Goal: Use online tool/utility: Use online tool/utility

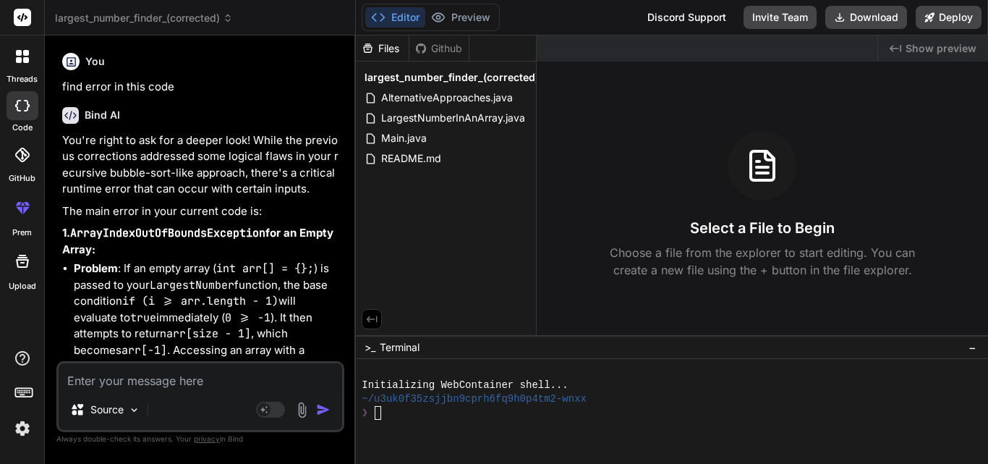
scroll to position [7885, 0]
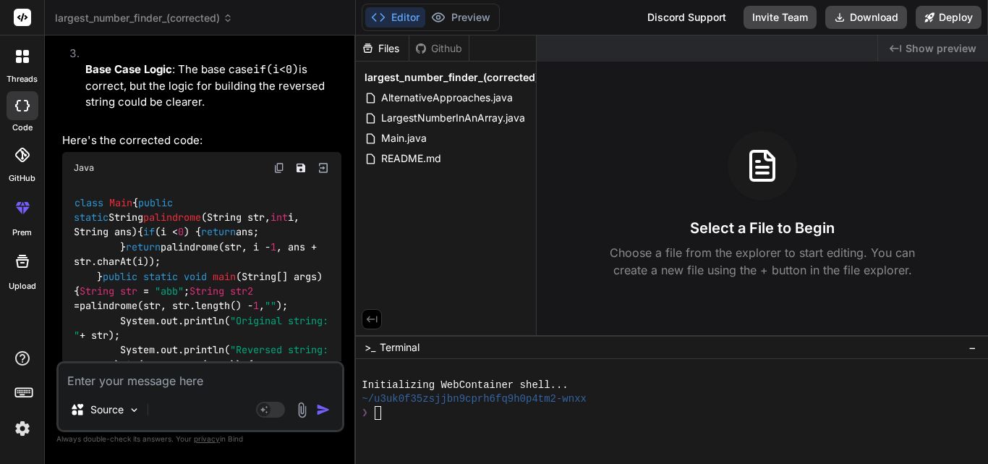
click at [116, 376] on textarea at bounding box center [201, 376] width 284 height 26
paste textarea "class Main { public static void lengthstring(String str,String str2[], int i){ …"
type textarea "class Main { public static void lengthstring(String str,String str2[], int i){ …"
type textarea "x"
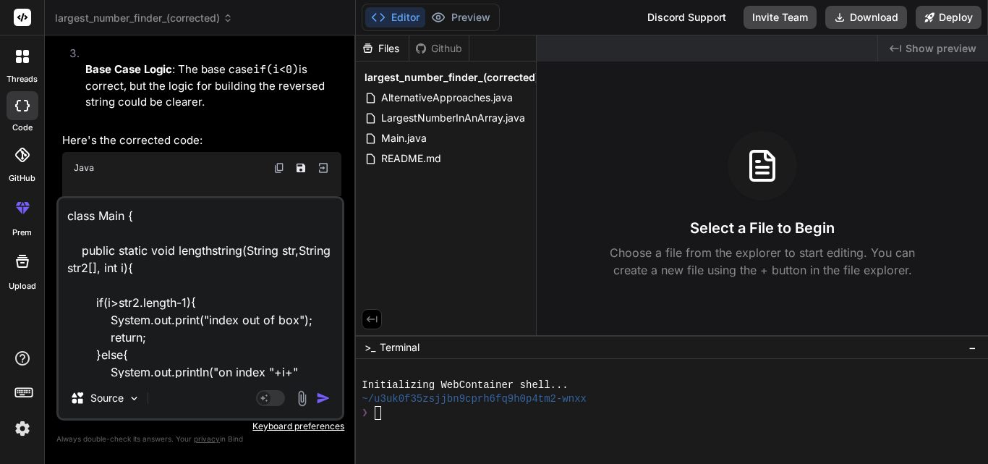
scroll to position [279, 0]
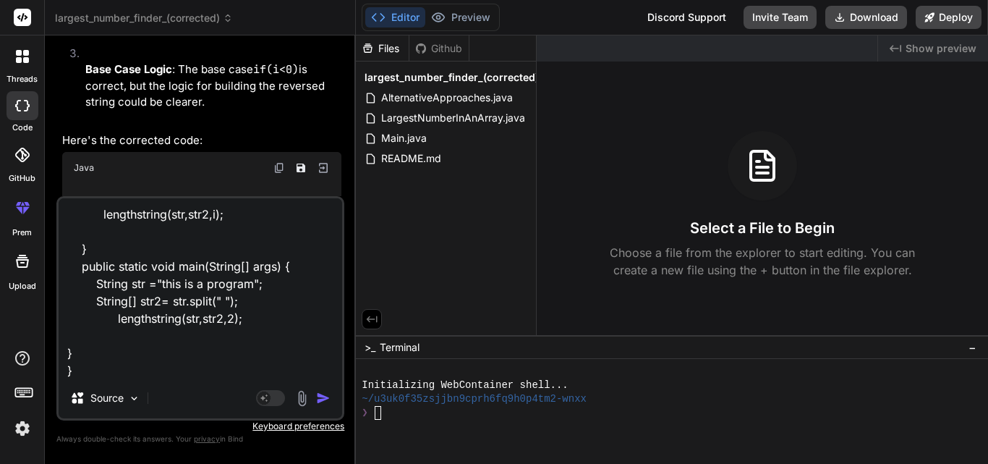
type textarea "class Main { public static void lengthstring(String str,String str2[], int i){ …"
click at [325, 399] on img "button" at bounding box center [323, 398] width 14 height 14
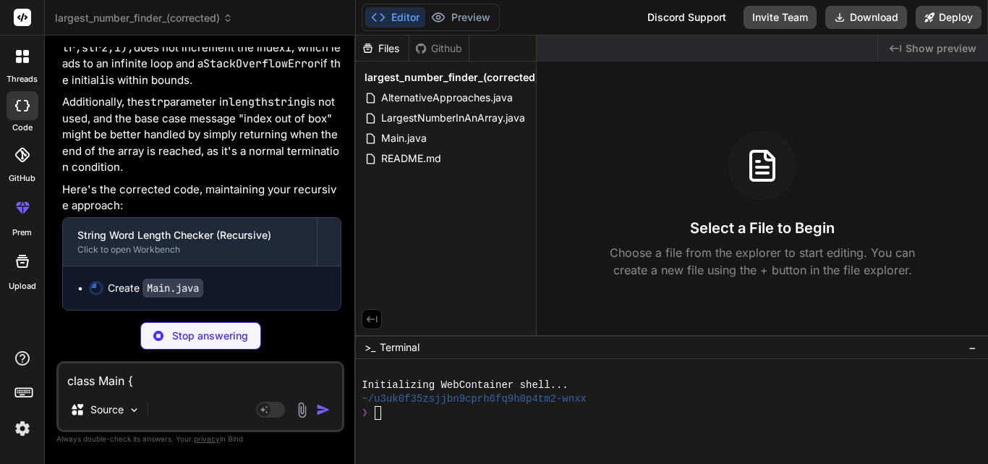
scroll to position [9813, 0]
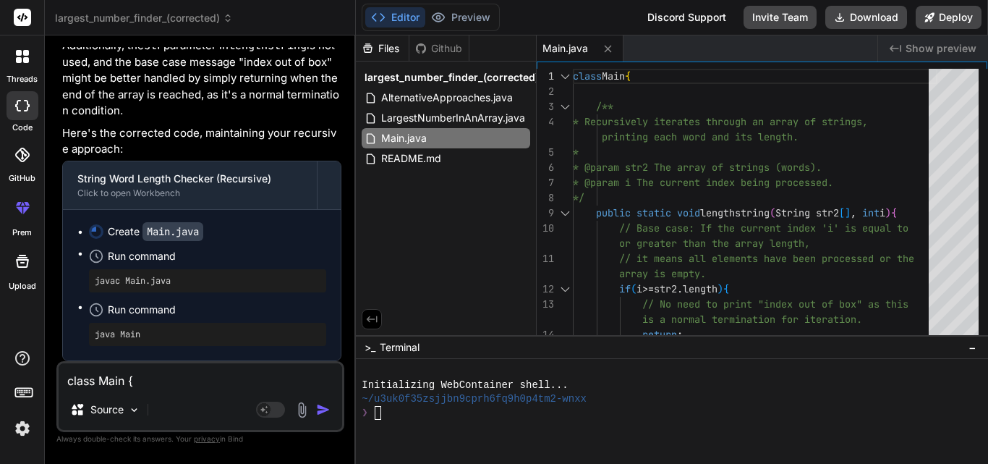
type textarea "x"
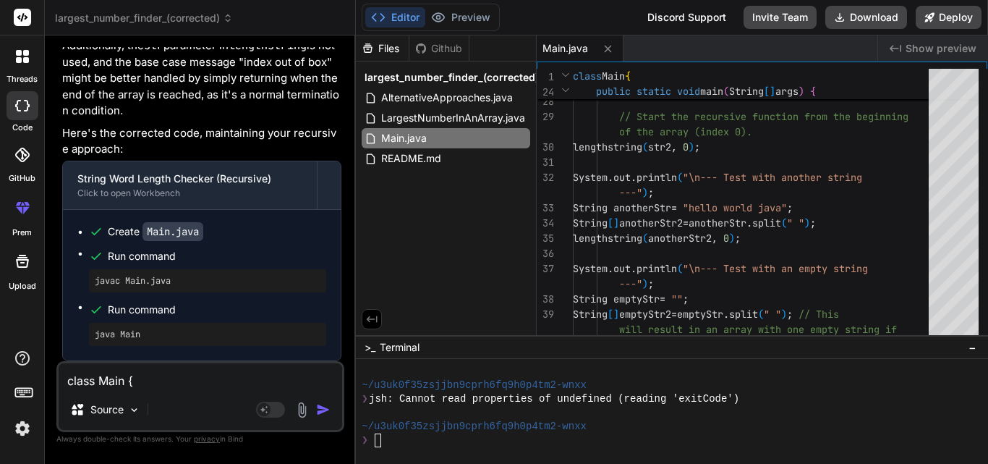
scroll to position [9942, 0]
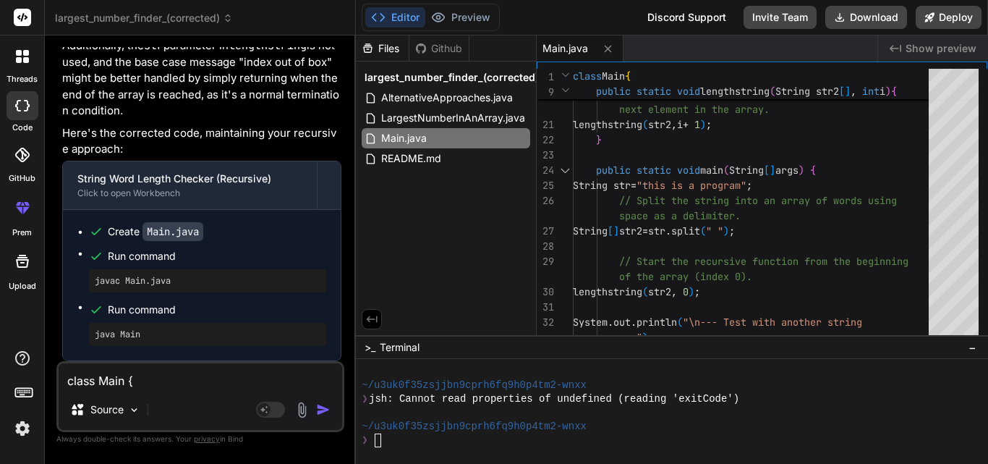
click at [87, 373] on textarea "class Main { public static void lengthstring(String str,String str2[], int i){ …" at bounding box center [201, 376] width 284 height 26
type textarea "i"
type textarea "x"
type textarea "i"
type textarea "x"
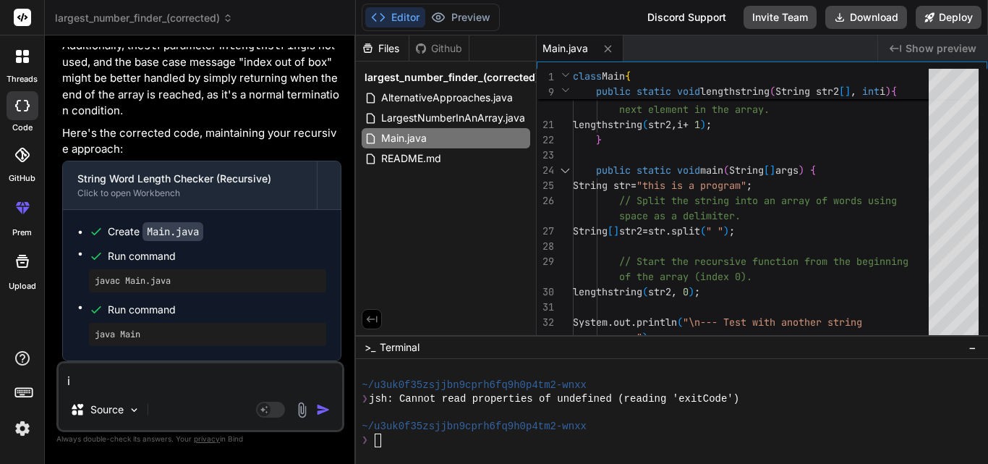
type textarea "i d"
type textarea "x"
type textarea "i do"
type textarea "x"
type textarea "i don"
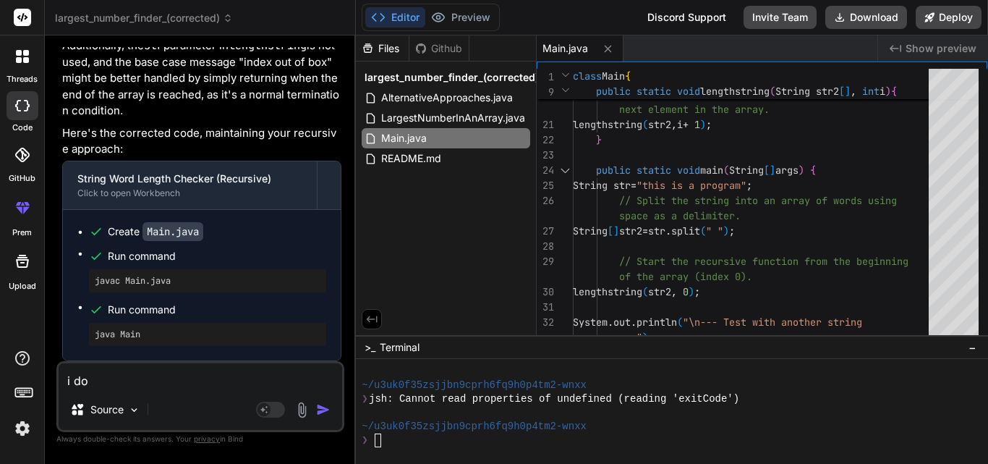
type textarea "x"
type textarea "i dont"
type textarea "x"
type textarea "i dont"
type textarea "x"
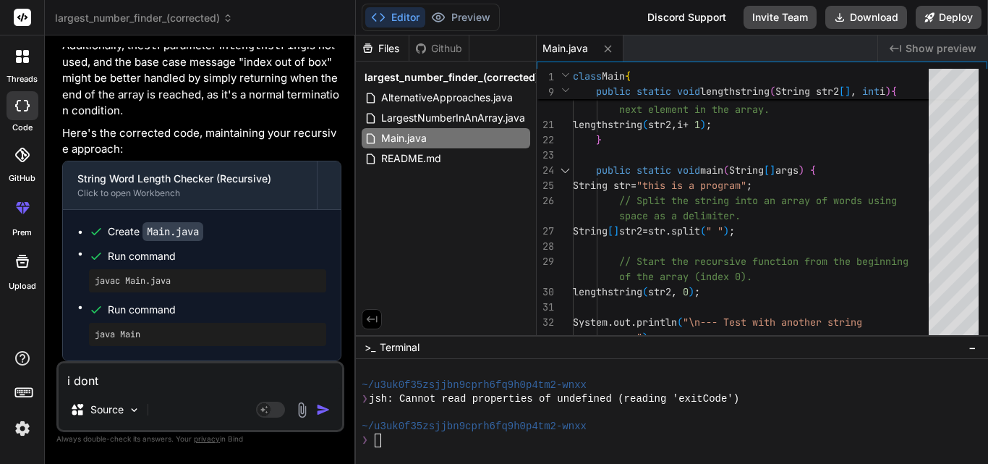
type textarea "i dont w"
type textarea "x"
type textarea "i dont wa"
type textarea "x"
type textarea "i dont wan"
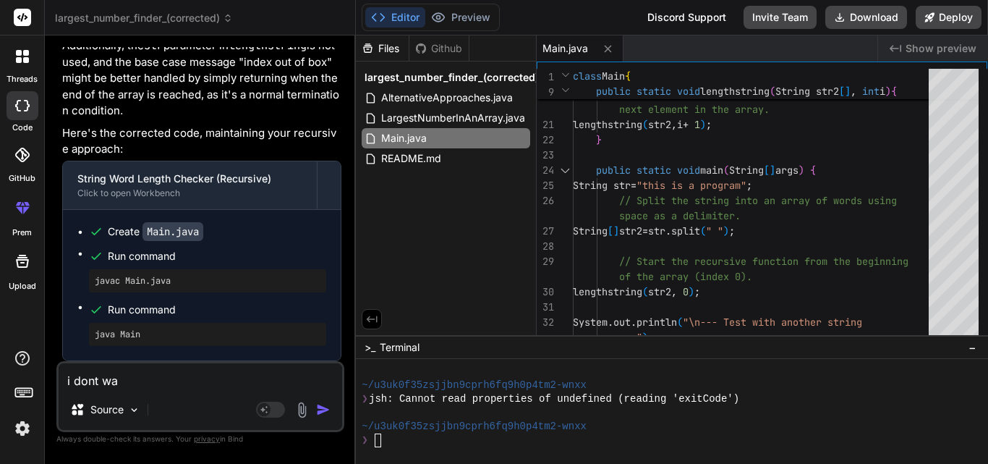
type textarea "x"
type textarea "i dont want"
type textarea "x"
type textarea "i dont want"
type textarea "x"
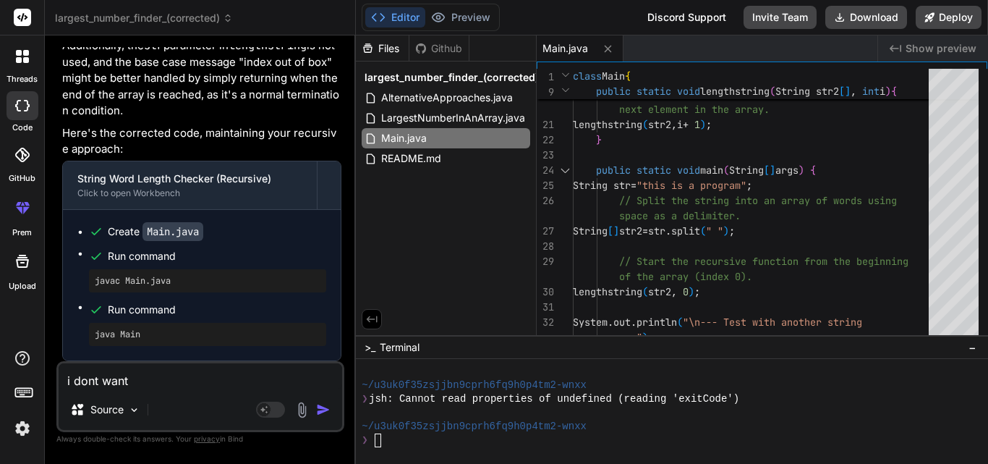
type textarea "i dont want t"
type textarea "x"
type textarea "i dont want to"
type textarea "x"
type textarea "i dont want to"
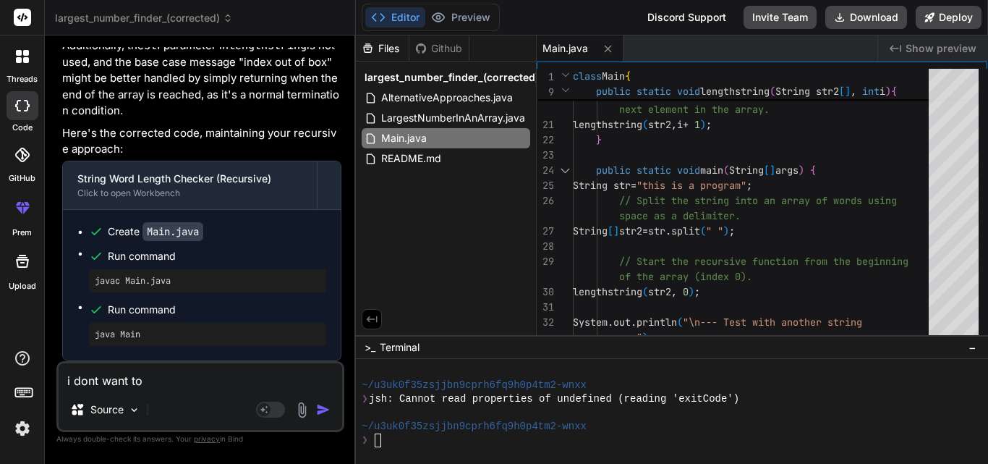
type textarea "x"
type textarea "i dont want to p"
type textarea "x"
type textarea "i dont want to pr"
type textarea "x"
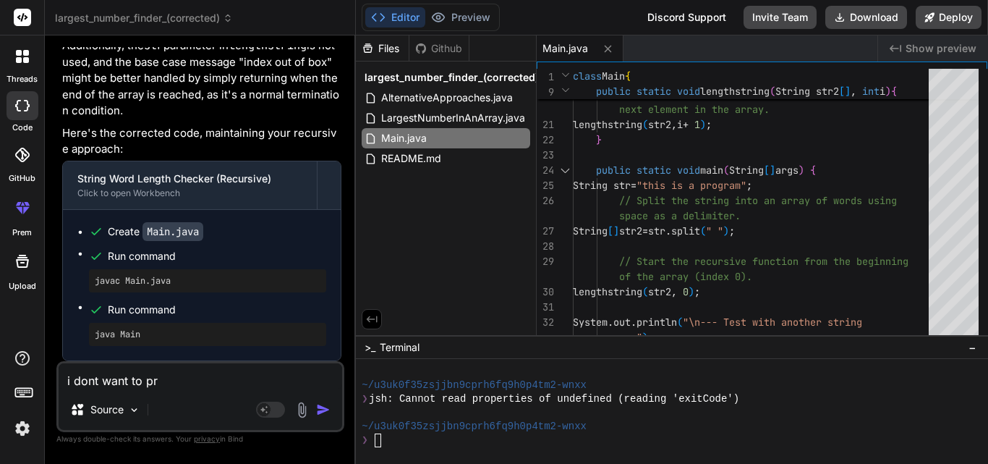
type textarea "i dont want to pro"
type textarea "x"
type textarea "i dont want to proc"
type textarea "x"
type textarea "i dont want to proce"
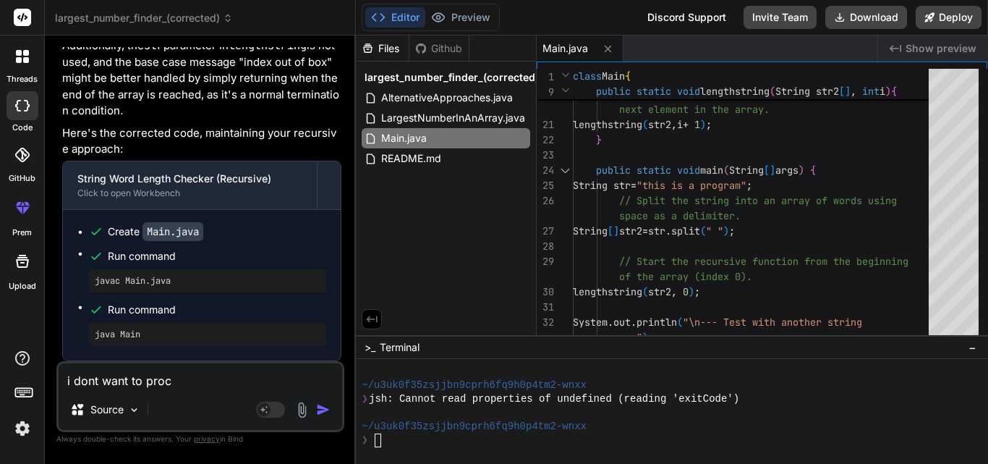
type textarea "x"
type textarea "i dont want to proces"
type textarea "x"
type textarea "i dont want to process"
type textarea "x"
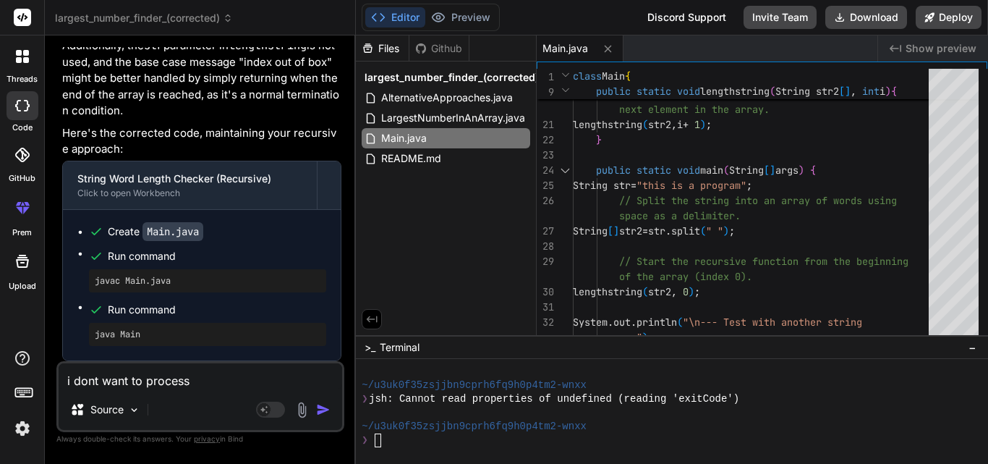
type textarea "i dont want to process"
type textarea "x"
type textarea "i dont want to process w"
type textarea "x"
type textarea "i dont want to process wi"
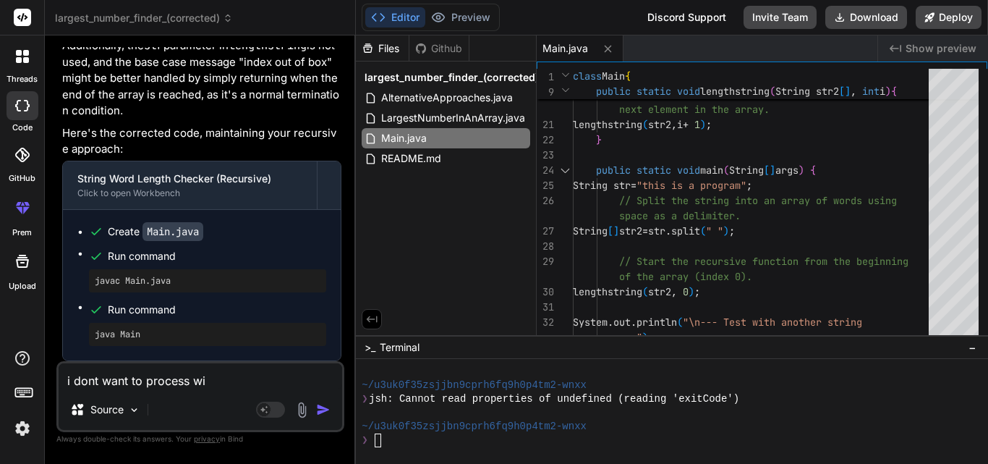
type textarea "x"
type textarea "i dont want to process wit"
type textarea "x"
type textarea "i dont want to process with"
type textarea "x"
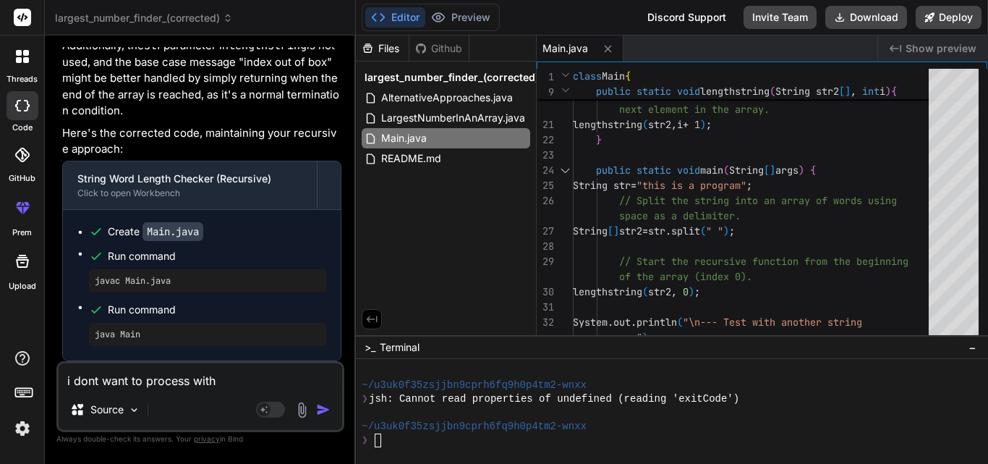
type textarea "i dont want to process with"
type textarea "x"
type textarea "i dont want to process with n"
type textarea "x"
type textarea "i dont want to process with ne"
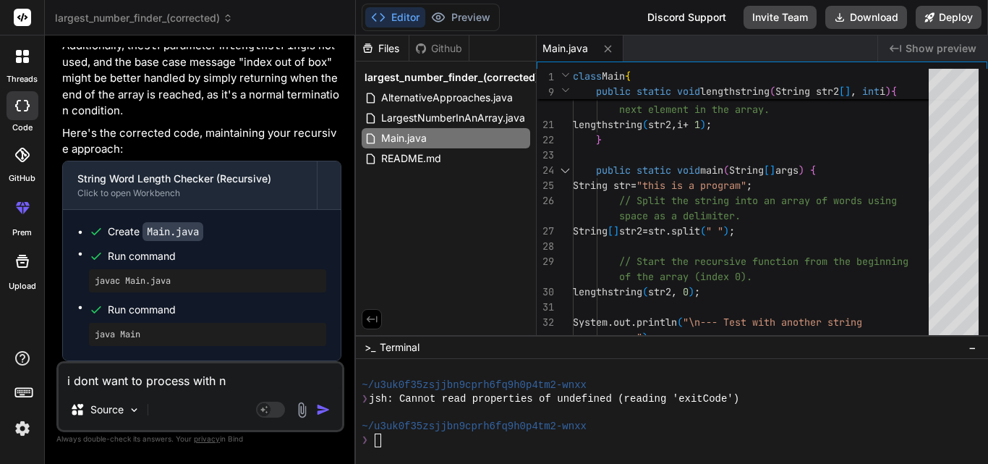
type textarea "x"
type textarea "i dont want to process with nex"
type textarea "x"
type textarea "i dont want to process with next"
type textarea "x"
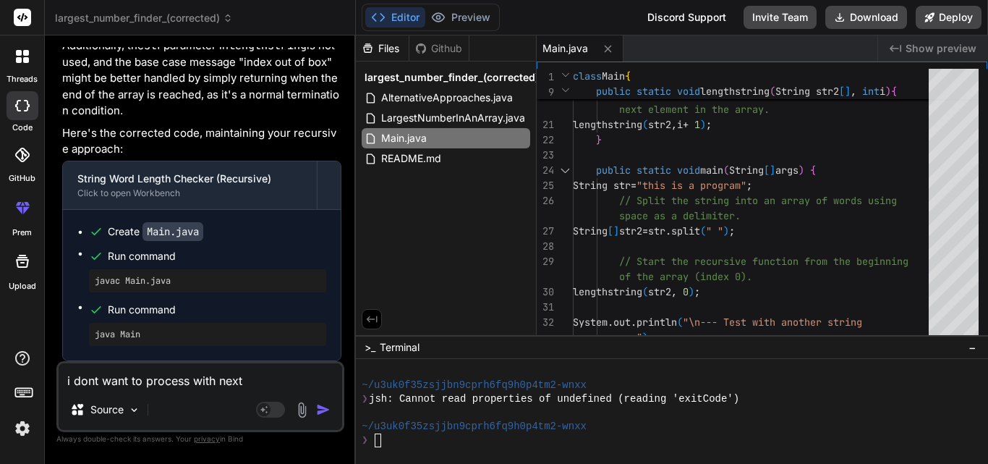
type textarea "i dont want to process with next"
type textarea "x"
type textarea "i dont want to process with next e"
type textarea "x"
type textarea "i dont want to process with next el"
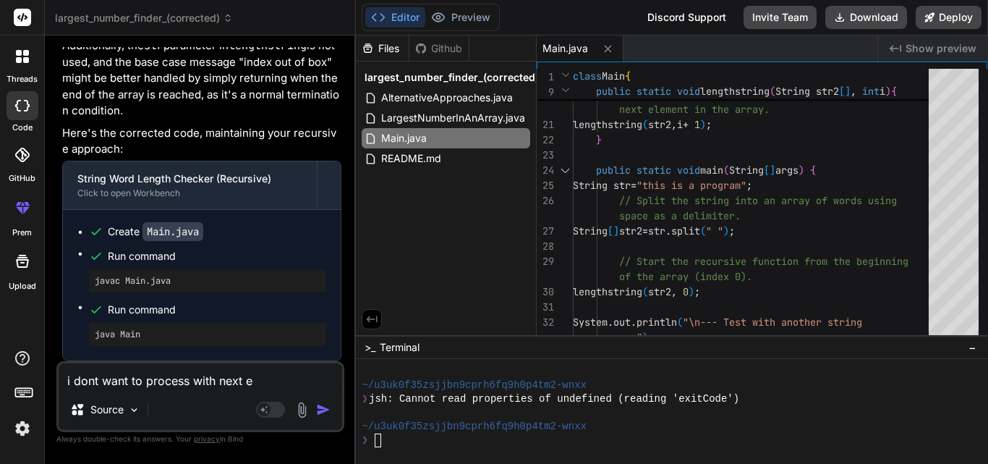
type textarea "x"
type textarea "i dont want to process with next ele"
type textarea "x"
type textarea "i dont want to process with next elem"
type textarea "x"
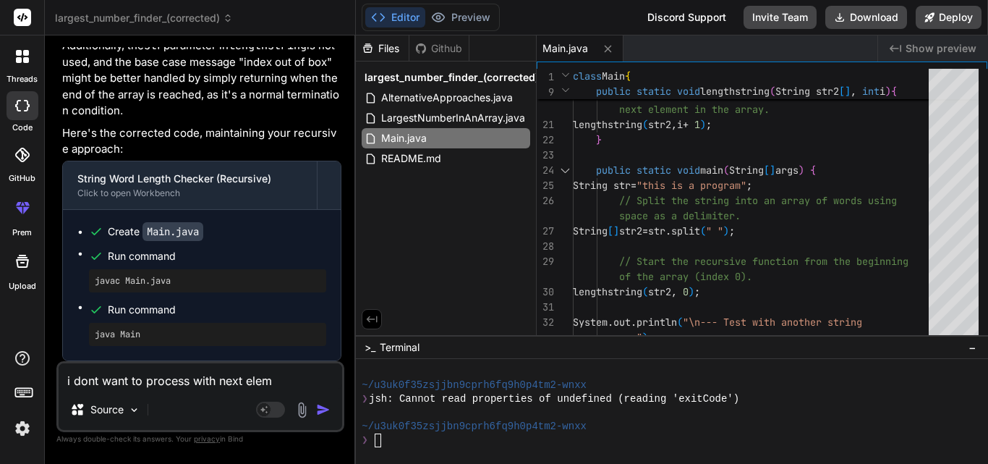
type textarea "i dont want to process with next eleme"
type textarea "x"
type textarea "i dont want to process with next elemen"
type textarea "x"
type textarea "i dont want to process with next element"
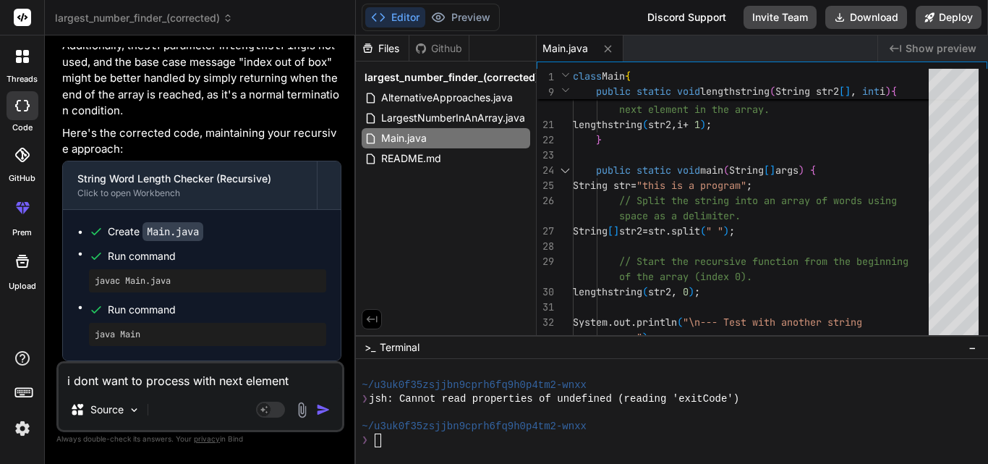
type textarea "x"
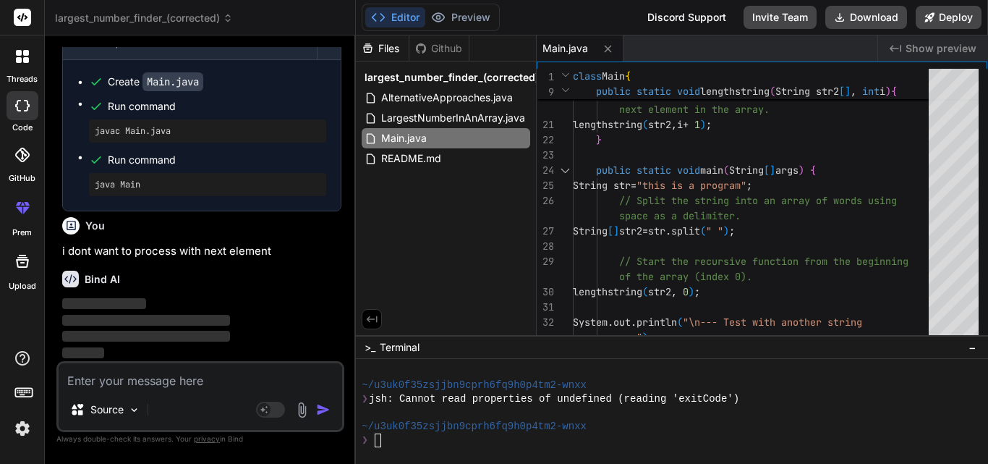
scroll to position [10092, 0]
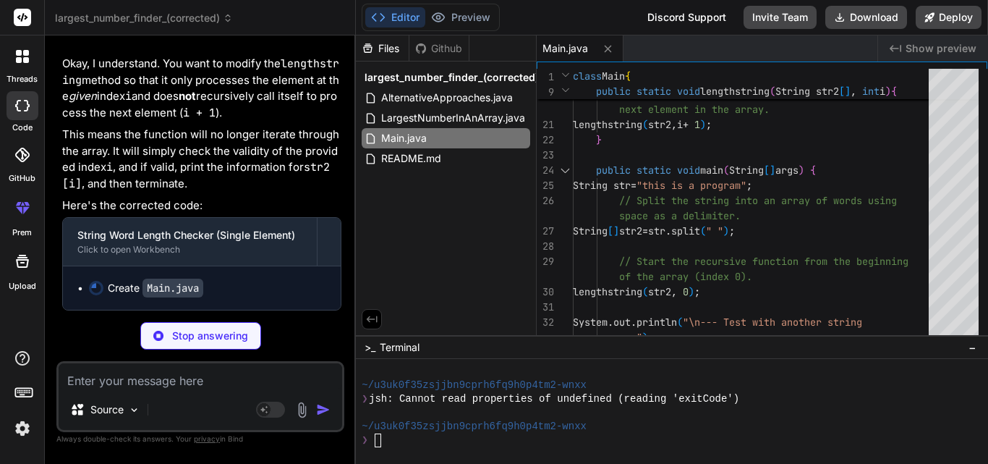
type textarea "x"
type textarea "lengthstring(anotherStr2, 1); // This will process "world" } }"
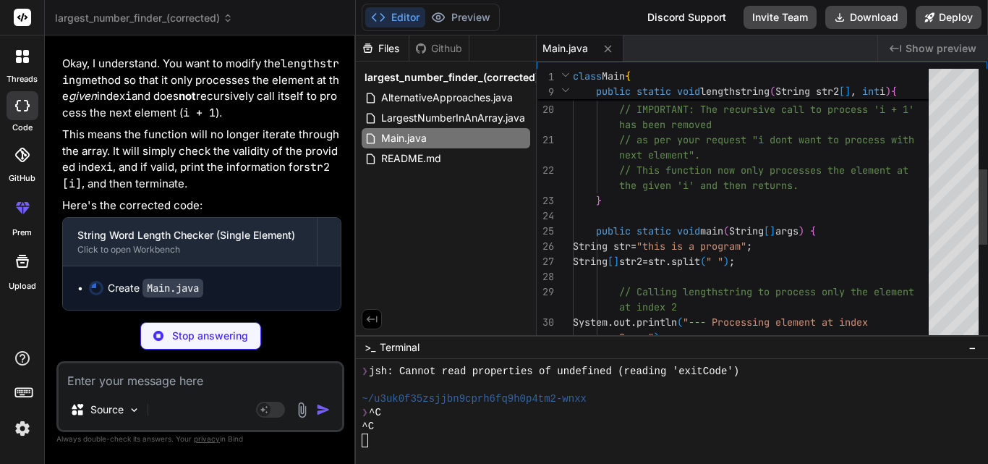
scroll to position [385, 0]
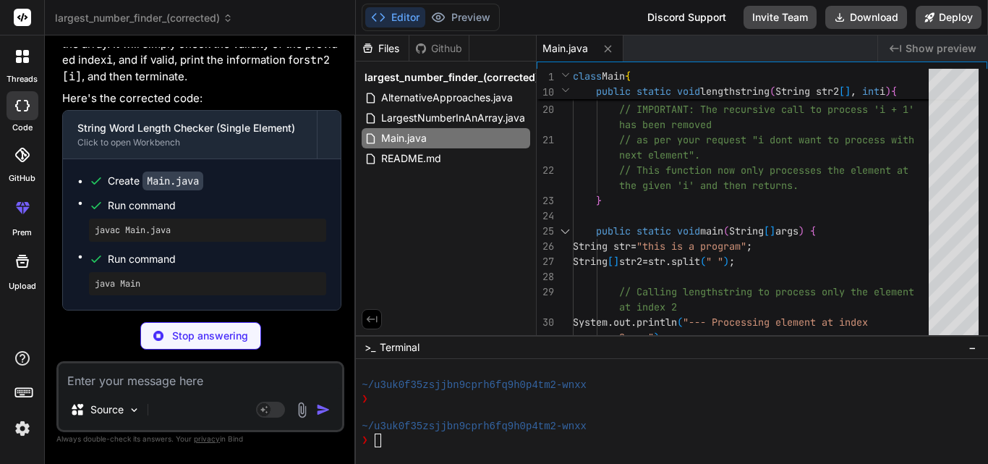
type textarea "x"
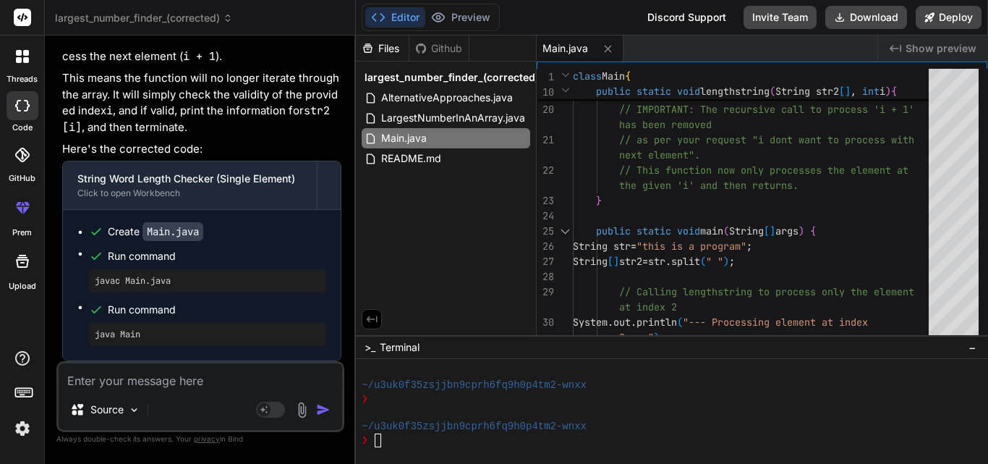
scroll to position [10388, 0]
